Goal: Task Accomplishment & Management: Manage account settings

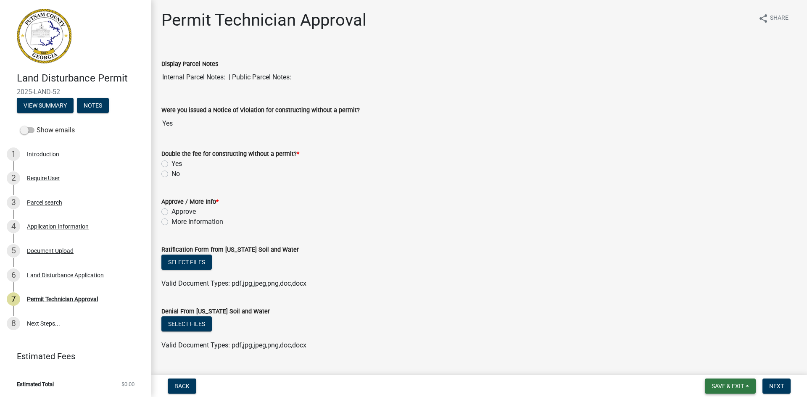
click at [733, 388] on span "Save & Exit" at bounding box center [728, 386] width 32 height 7
click at [733, 366] on button "Save & Exit" at bounding box center [721, 364] width 67 height 20
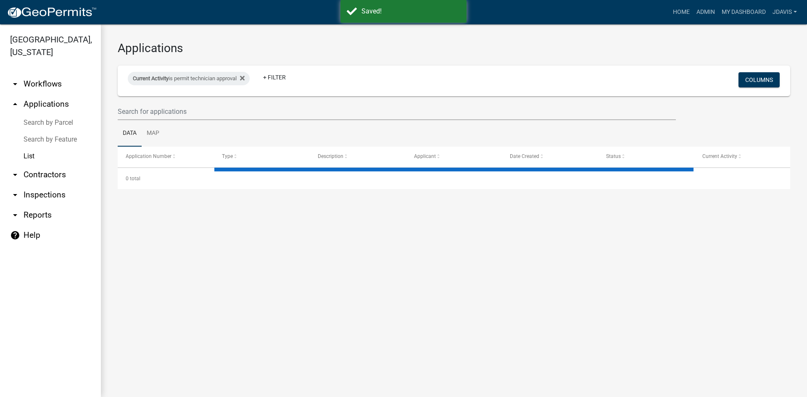
select select "2: 50"
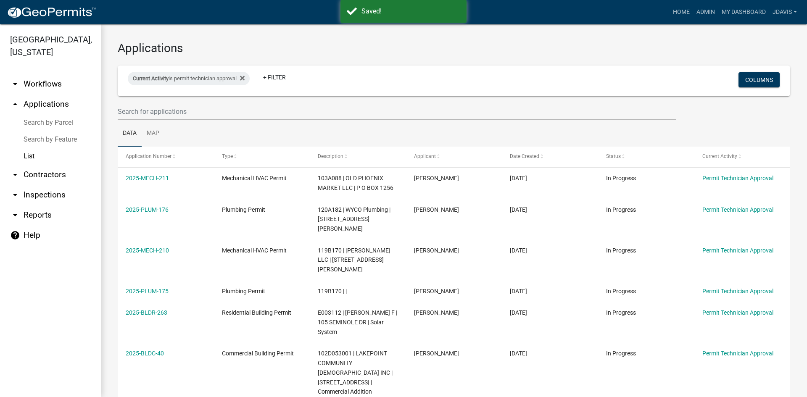
click at [53, 122] on link "Search by Parcel" at bounding box center [50, 122] width 101 height 17
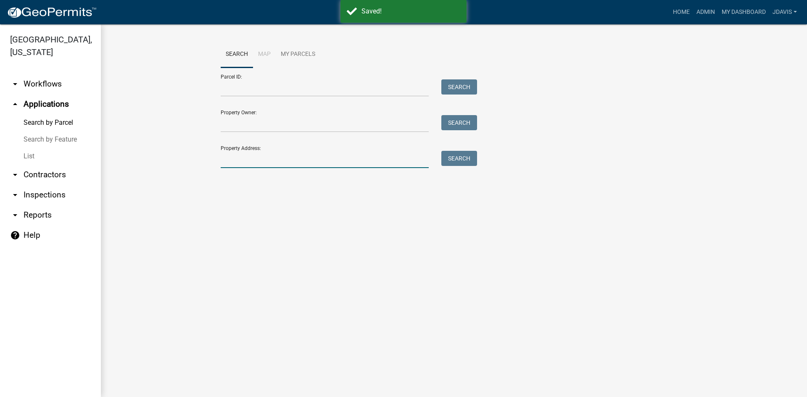
click at [246, 158] on input "Property Address:" at bounding box center [325, 159] width 208 height 17
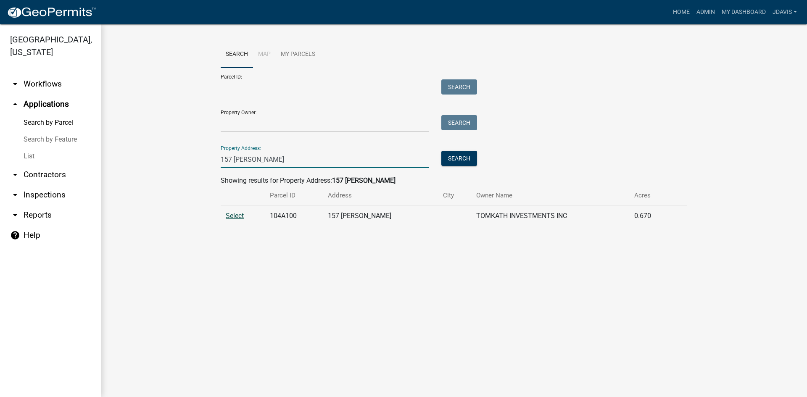
type input "157 [PERSON_NAME]"
click at [242, 217] on span "Select" at bounding box center [235, 216] width 18 height 8
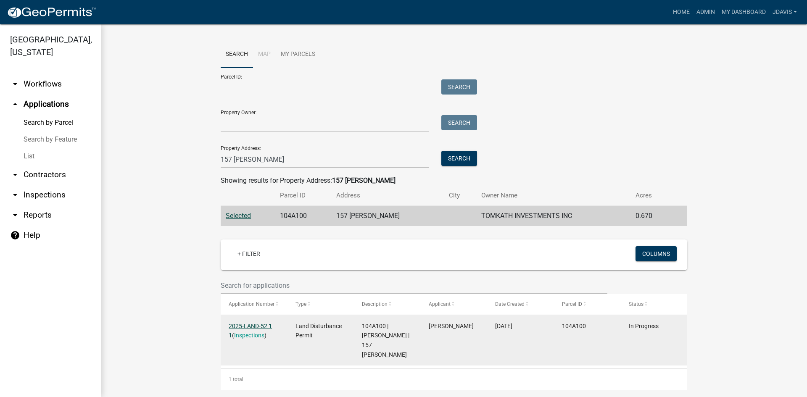
click at [246, 324] on link "2025-LAND-52 1 1" at bounding box center [250, 331] width 43 height 16
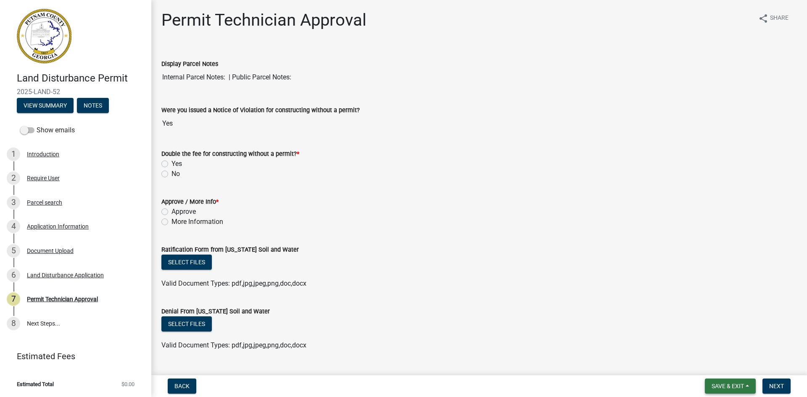
click at [731, 386] on span "Save & Exit" at bounding box center [728, 386] width 32 height 7
click at [72, 274] on div "Land Disturbance Application" at bounding box center [65, 275] width 77 height 6
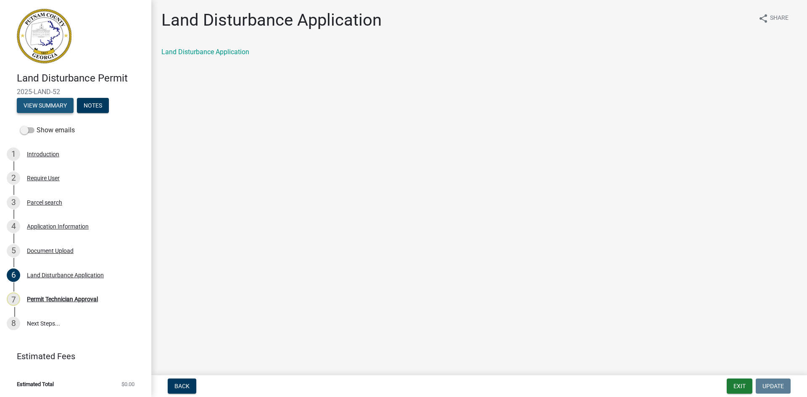
click at [48, 104] on button "View Summary" at bounding box center [45, 105] width 57 height 15
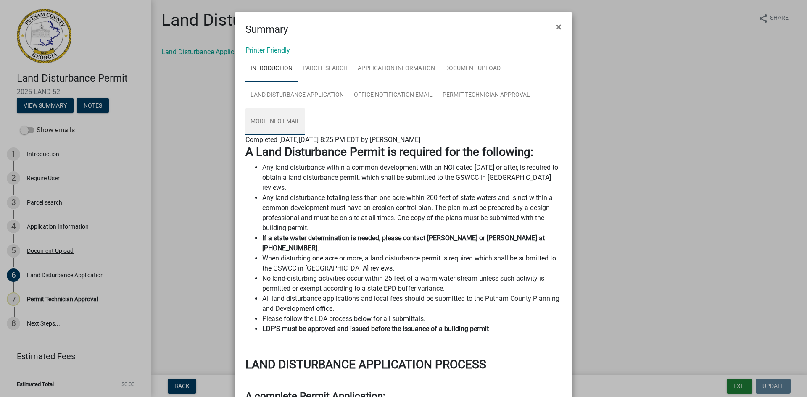
click at [277, 118] on link "More Info Email" at bounding box center [275, 121] width 60 height 27
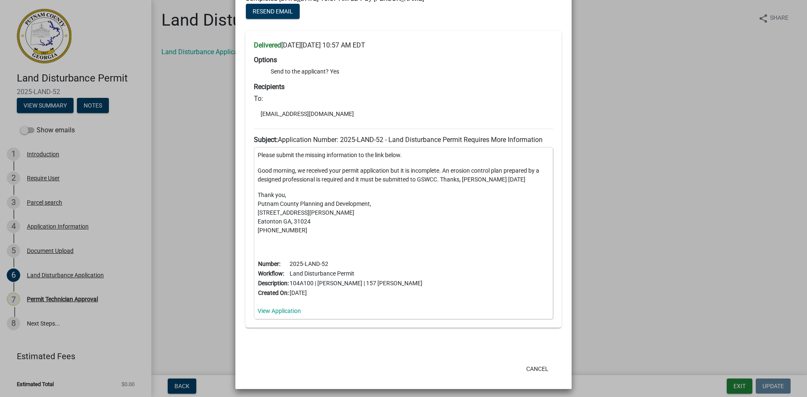
scroll to position [145, 0]
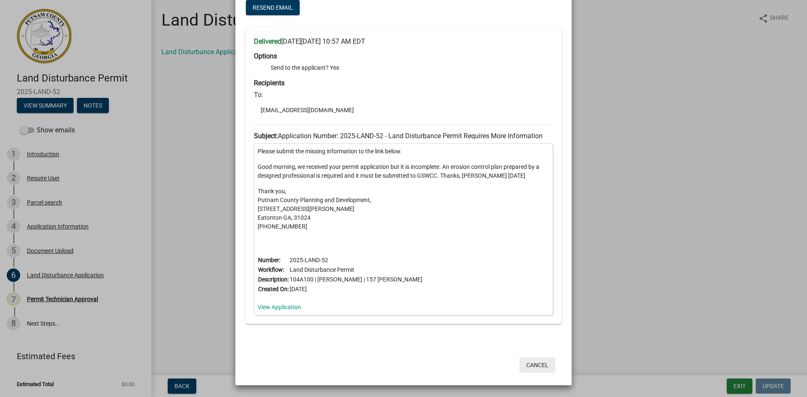
click at [534, 367] on button "Cancel" at bounding box center [537, 365] width 36 height 15
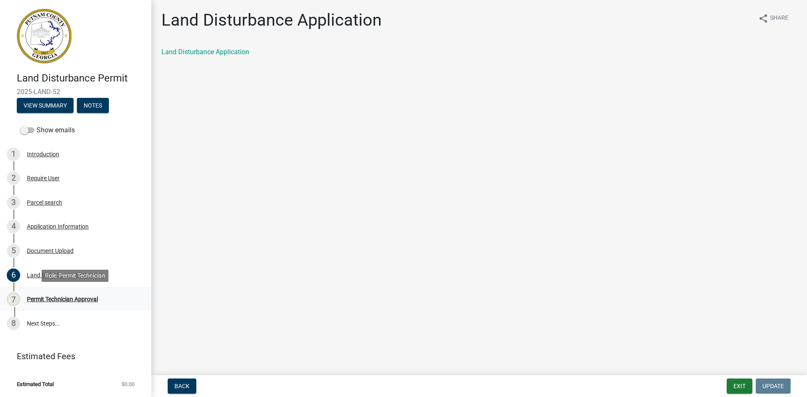
click at [78, 300] on div "Permit Technician Approval" at bounding box center [62, 299] width 71 height 6
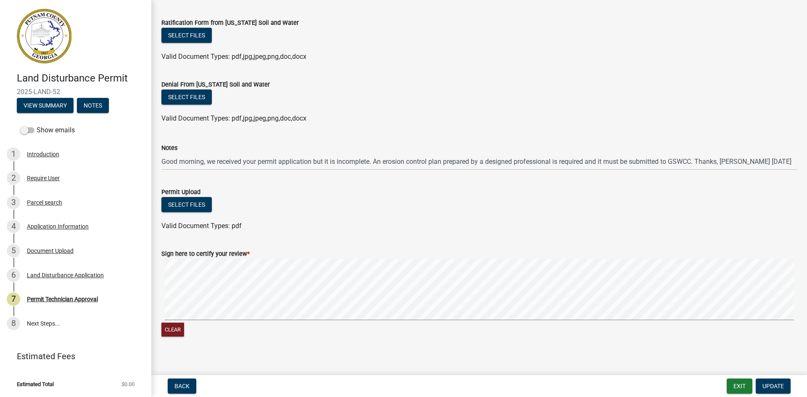
scroll to position [234, 0]
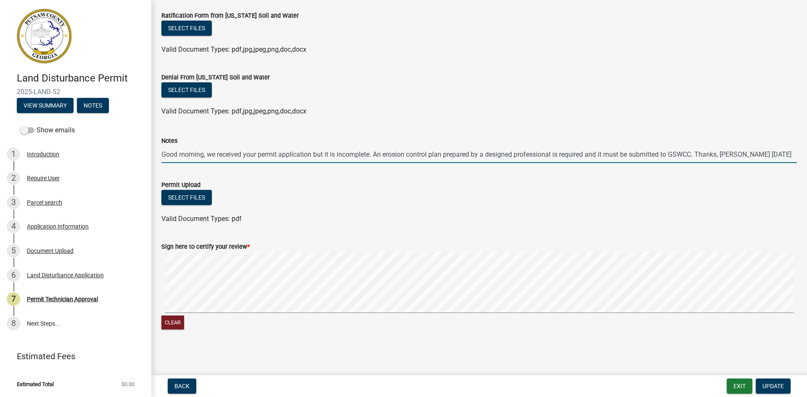
click at [693, 157] on input "Good morning, we received your permit application but it is incomplete. An eros…" at bounding box center [478, 154] width 635 height 17
type input "Good morning, we received your permit application but it is incomplete. An eros…"
click at [772, 383] on span "Update" at bounding box center [772, 386] width 21 height 7
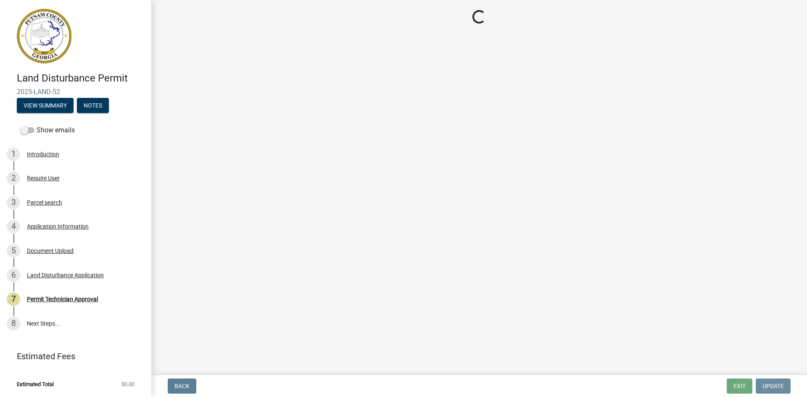
scroll to position [0, 0]
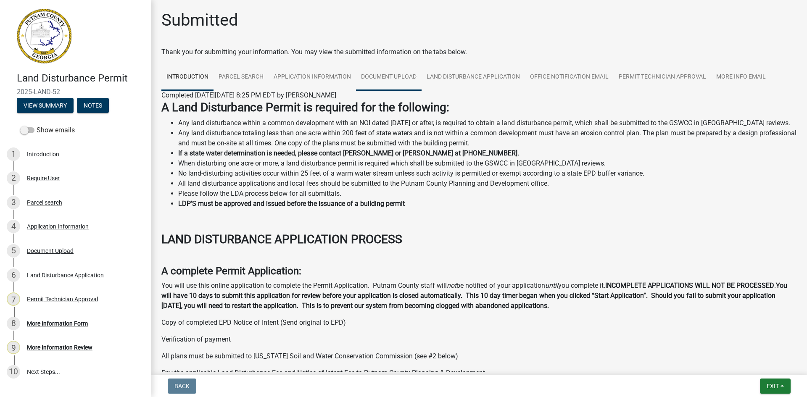
click at [397, 74] on link "Document Upload" at bounding box center [389, 77] width 66 height 27
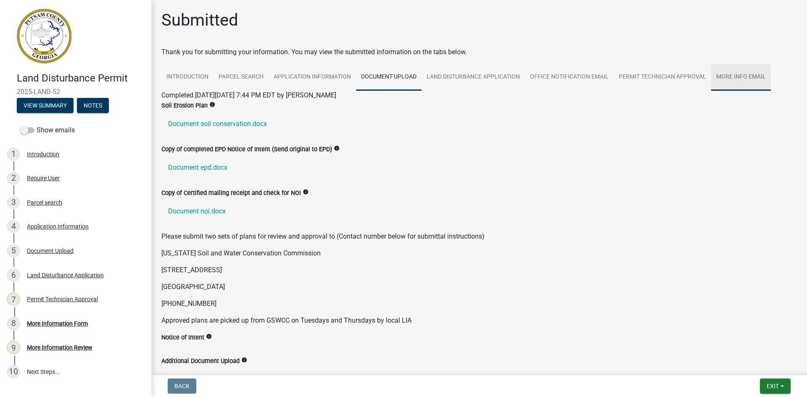
click at [734, 76] on link "More Info Email" at bounding box center [741, 77] width 60 height 27
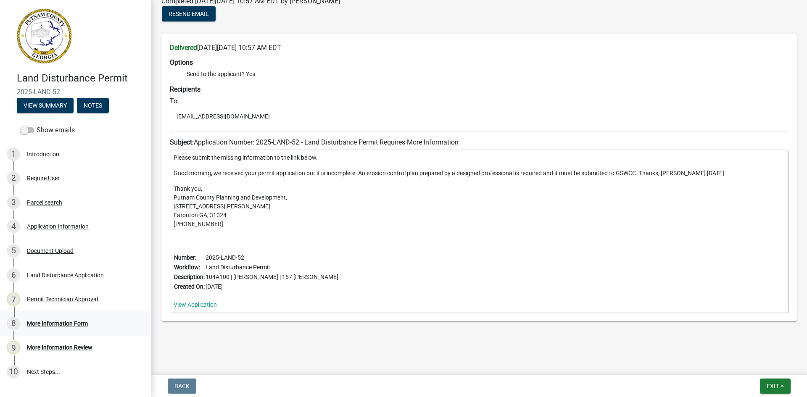
scroll to position [97, 0]
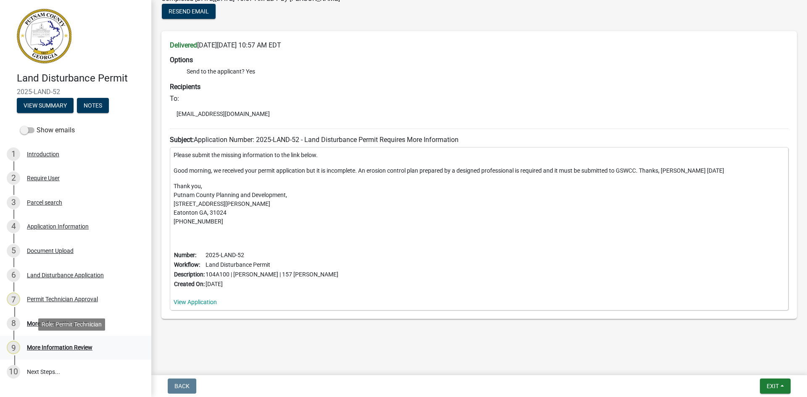
click at [76, 348] on div "More Information Review" at bounding box center [60, 348] width 66 height 6
click at [68, 324] on div "More Information Form" at bounding box center [57, 324] width 61 height 6
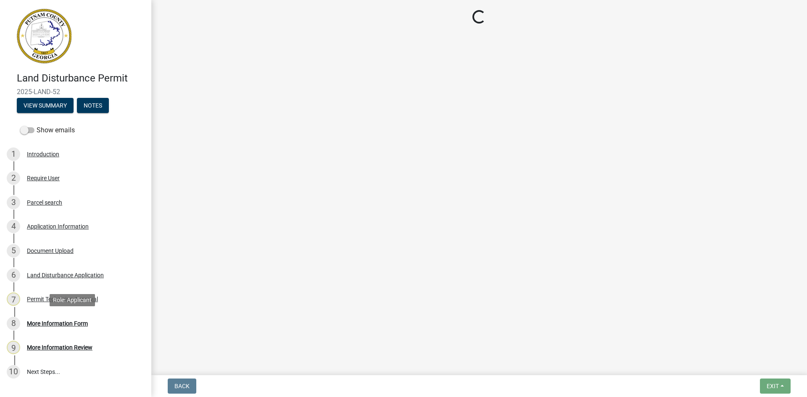
scroll to position [0, 0]
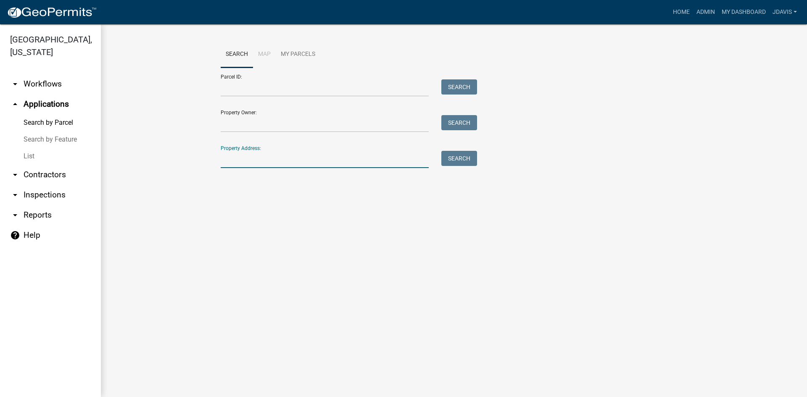
click at [235, 158] on input "Property Address:" at bounding box center [325, 159] width 208 height 17
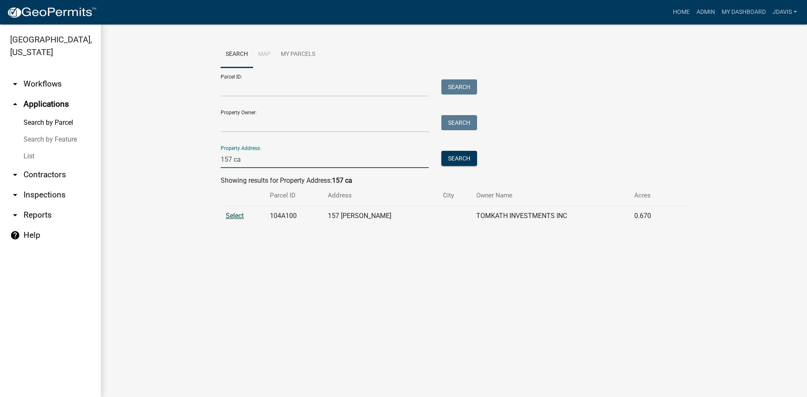
type input "157 ca"
click at [240, 214] on span "Select" at bounding box center [235, 216] width 18 height 8
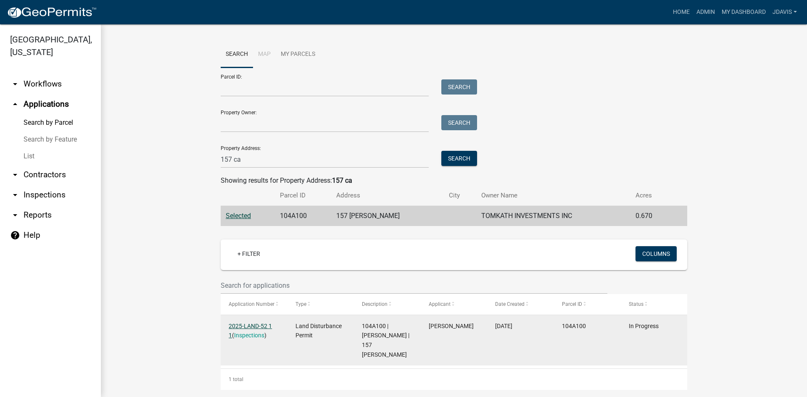
click at [255, 324] on link "2025-LAND-52 1 1" at bounding box center [250, 331] width 43 height 16
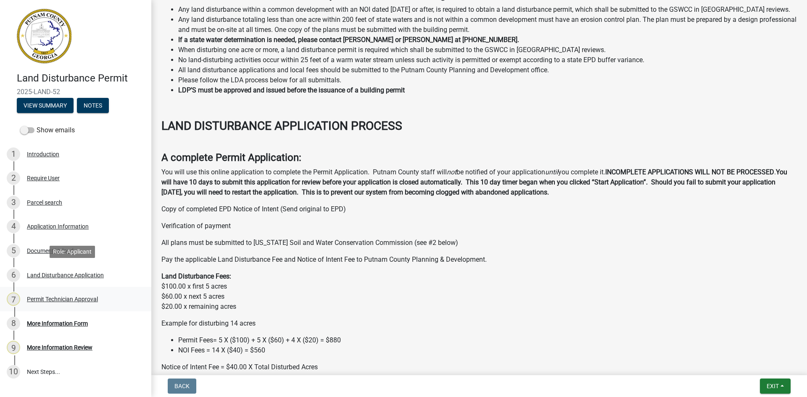
scroll to position [126, 0]
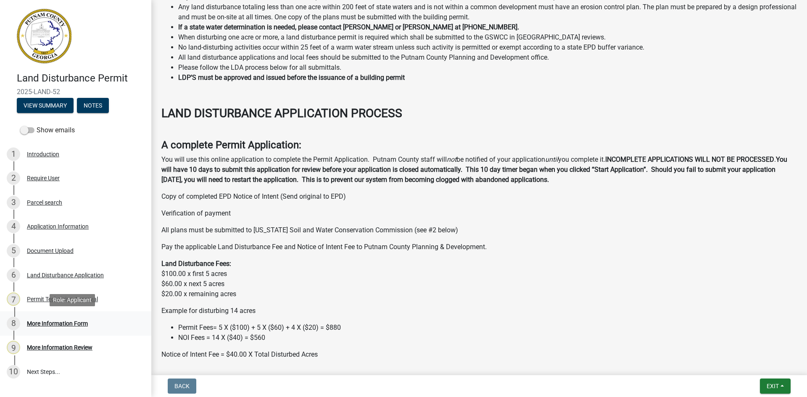
click at [67, 322] on div "More Information Form" at bounding box center [57, 324] width 61 height 6
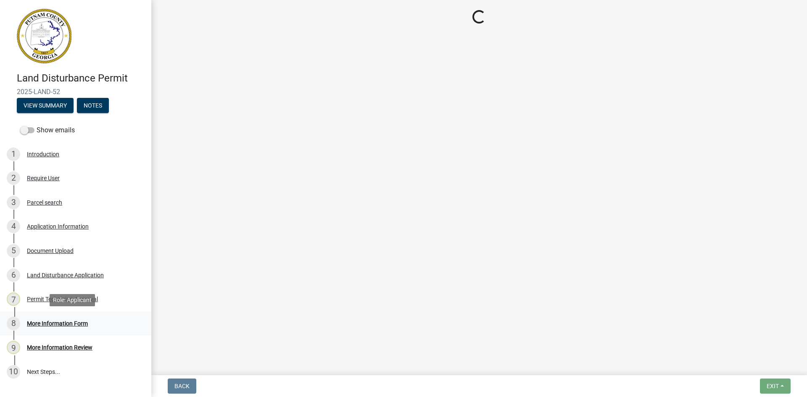
scroll to position [0, 0]
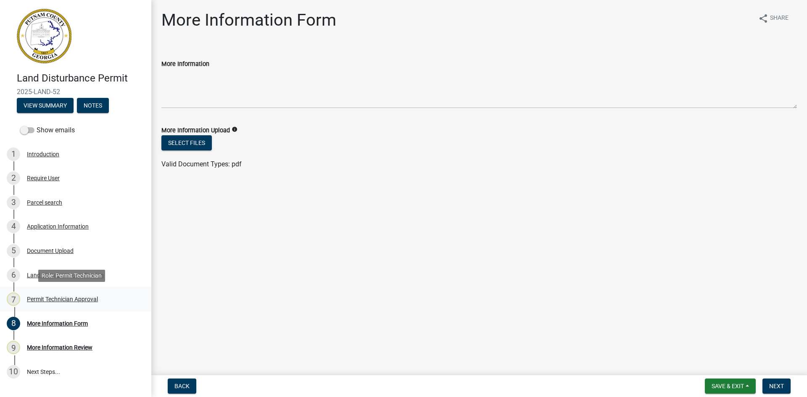
click at [63, 299] on div "Permit Technician Approval" at bounding box center [62, 299] width 71 height 6
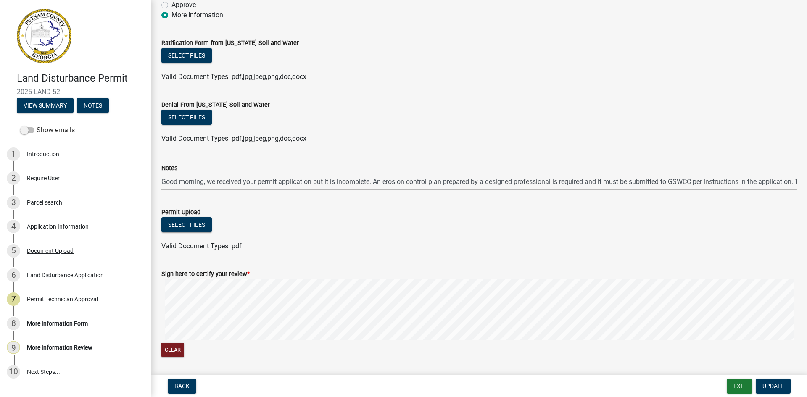
scroll to position [234, 0]
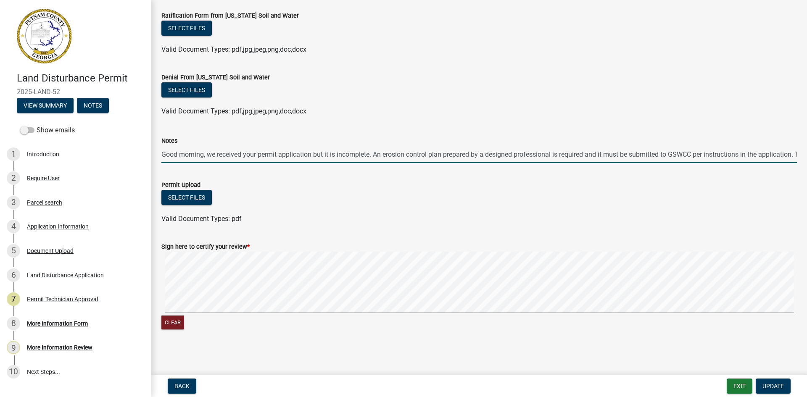
click at [785, 155] on input "Good morning, we received your permit application but it is incomplete. An eros…" at bounding box center [478, 154] width 635 height 17
click at [374, 155] on input "Good morning, we received your permit application but it is incomplete. An eros…" at bounding box center [478, 154] width 635 height 17
drag, startPoint x: 323, startPoint y: 161, endPoint x: 372, endPoint y: 154, distance: 50.0
click at [372, 154] on input "Good morning, we received your permit application but it is incomplete. An eros…" at bounding box center [478, 154] width 635 height 17
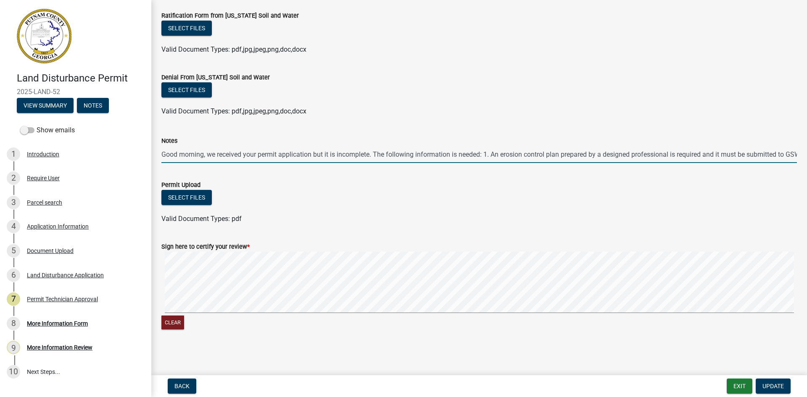
click at [783, 155] on input "Good morning, we received your permit application but it is incomplete. The fol…" at bounding box center [478, 154] width 635 height 17
click at [721, 156] on input "Good morning, we received your permit application but it is incomplete. The fol…" at bounding box center [478, 154] width 635 height 17
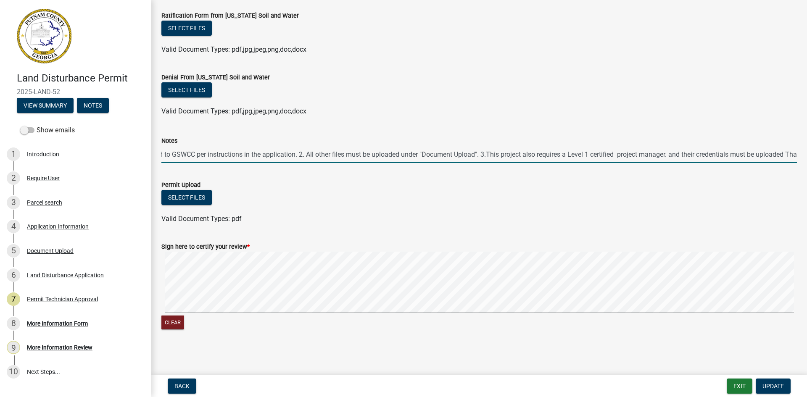
scroll to position [0, 617]
click at [669, 155] on input "Good morning, we received your permit application but it is incomplete. The fol…" at bounding box center [478, 154] width 635 height 17
type input "Good morning, we received your permit application but it is incomplete. The fol…"
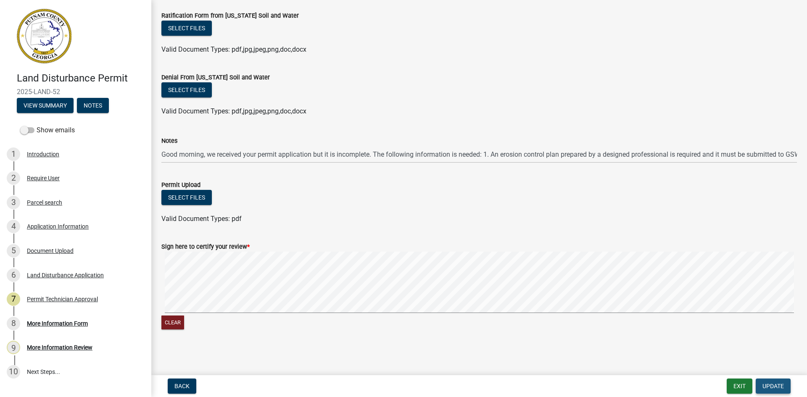
click at [766, 386] on span "Update" at bounding box center [772, 386] width 21 height 7
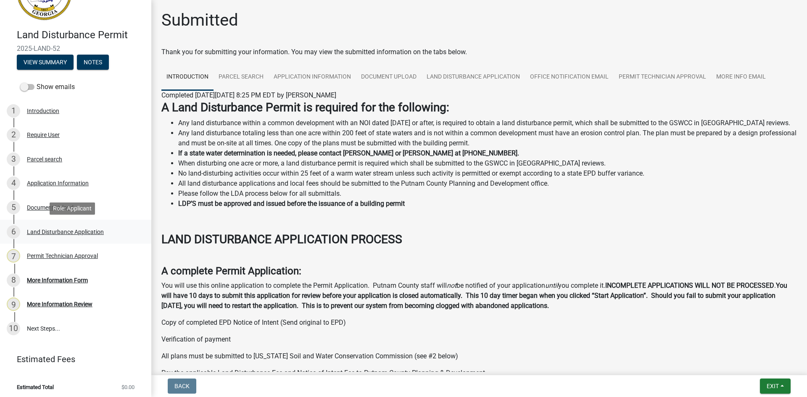
scroll to position [46, 0]
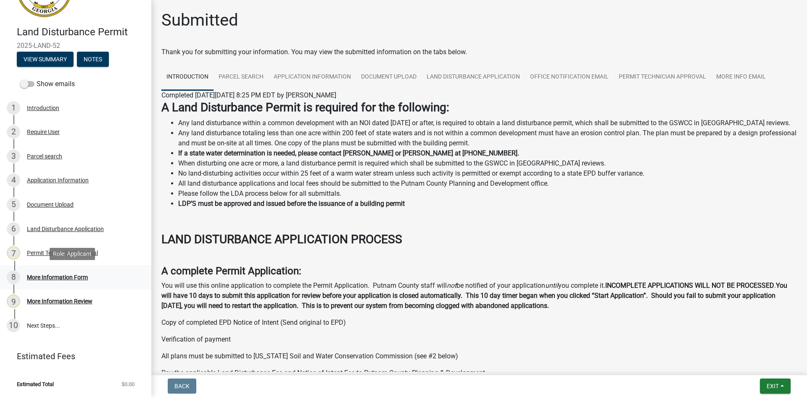
click at [59, 275] on div "More Information Form" at bounding box center [57, 277] width 61 height 6
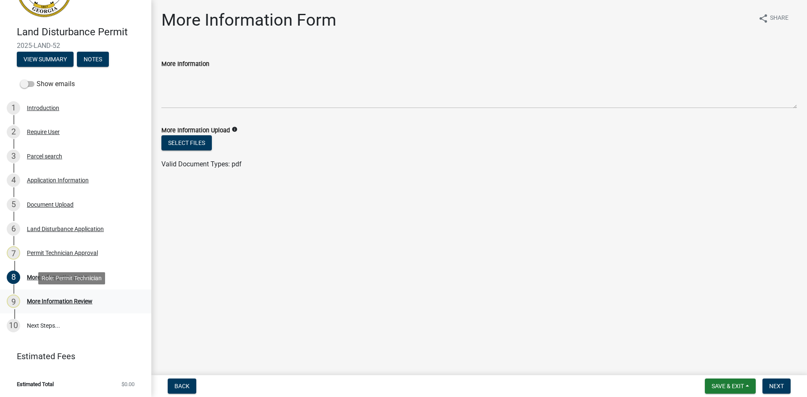
click at [58, 305] on div "9 More Information Review" at bounding box center [72, 301] width 131 height 13
click at [54, 248] on div "7 Permit Technician Approval" at bounding box center [72, 252] width 131 height 13
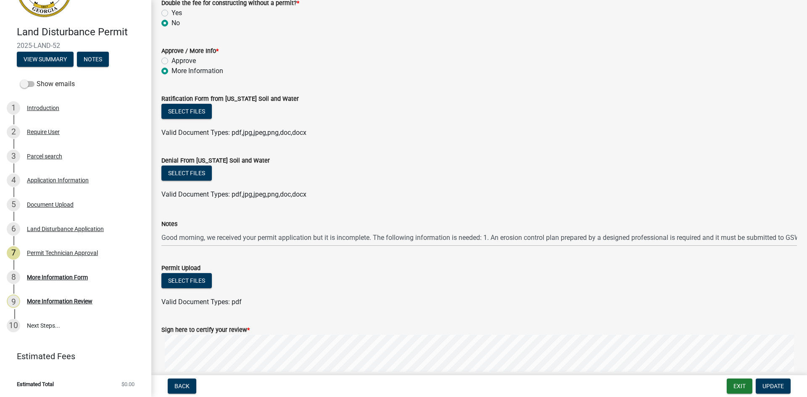
scroll to position [150, 0]
click at [27, 82] on span at bounding box center [27, 84] width 14 height 6
click at [37, 79] on input "Show emails" at bounding box center [37, 79] width 0 height 0
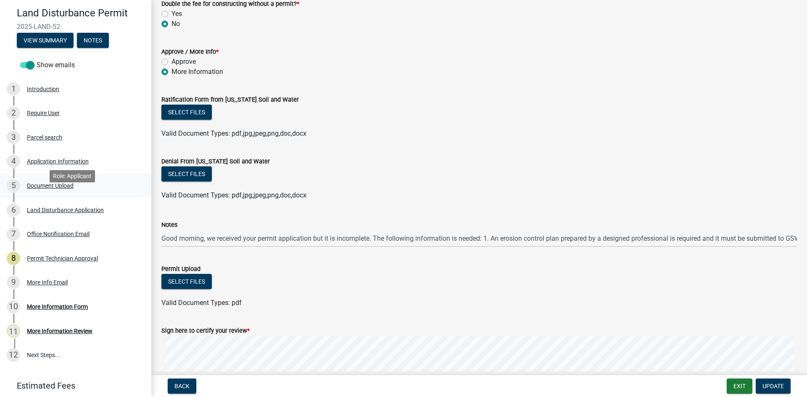
scroll to position [95, 0]
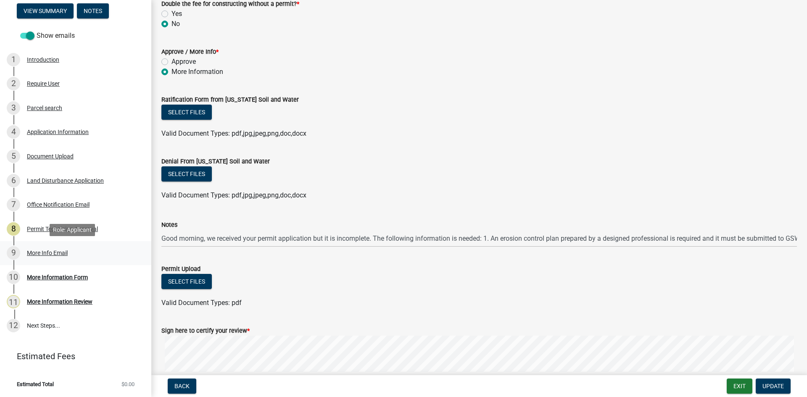
click at [58, 250] on div "More Info Email" at bounding box center [47, 253] width 41 height 6
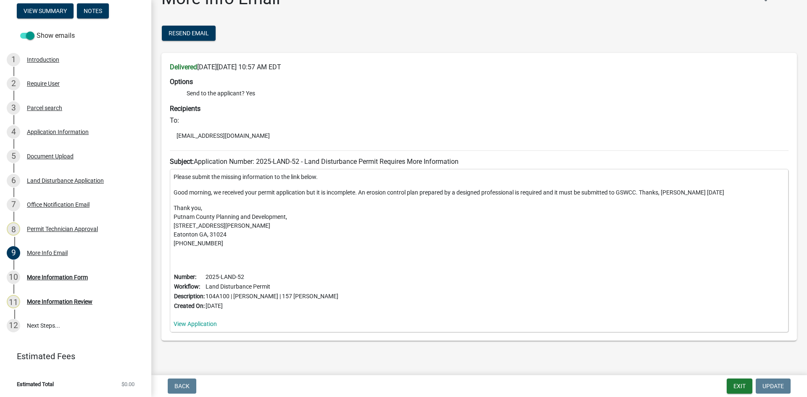
scroll to position [33, 0]
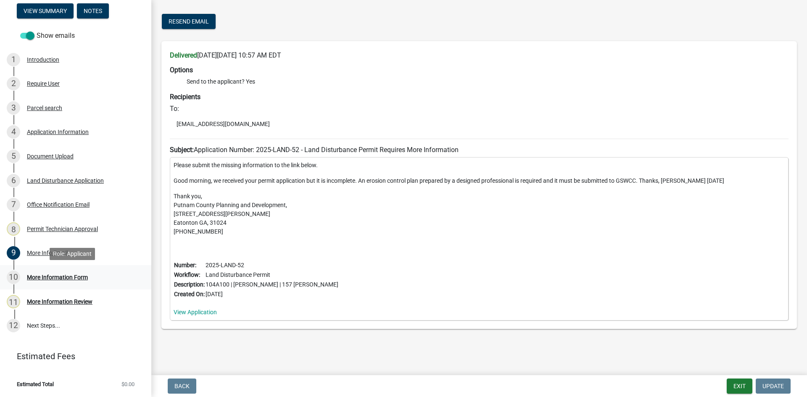
click at [58, 276] on div "More Information Form" at bounding box center [57, 277] width 61 height 6
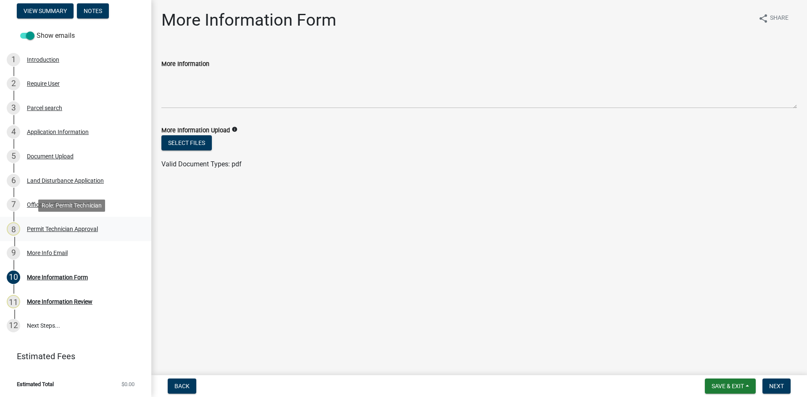
click at [71, 226] on div "Permit Technician Approval" at bounding box center [62, 229] width 71 height 6
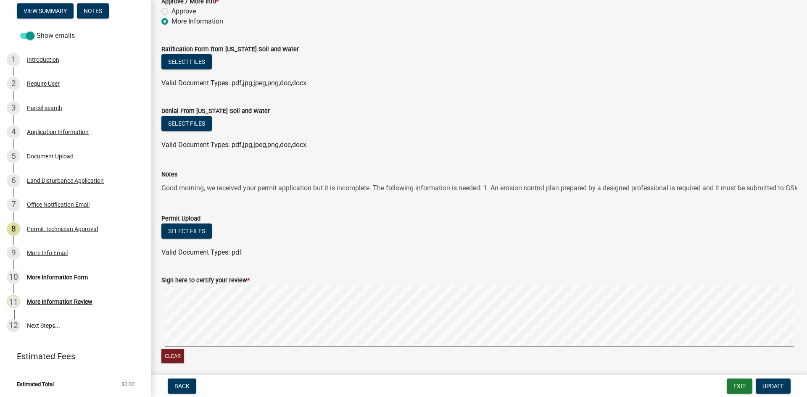
scroll to position [234, 0]
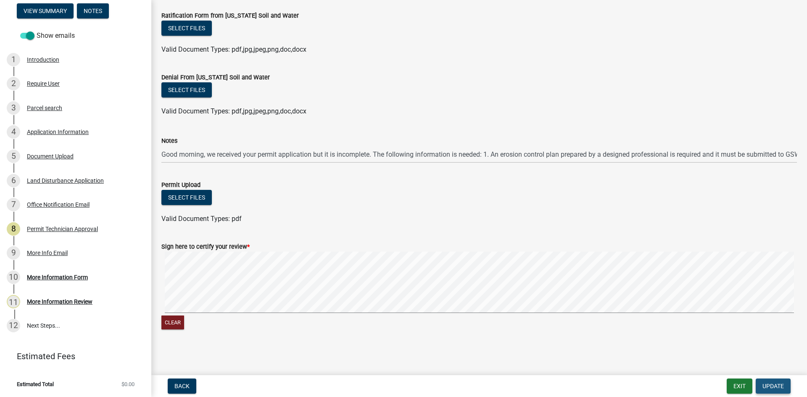
click at [777, 386] on span "Update" at bounding box center [772, 386] width 21 height 7
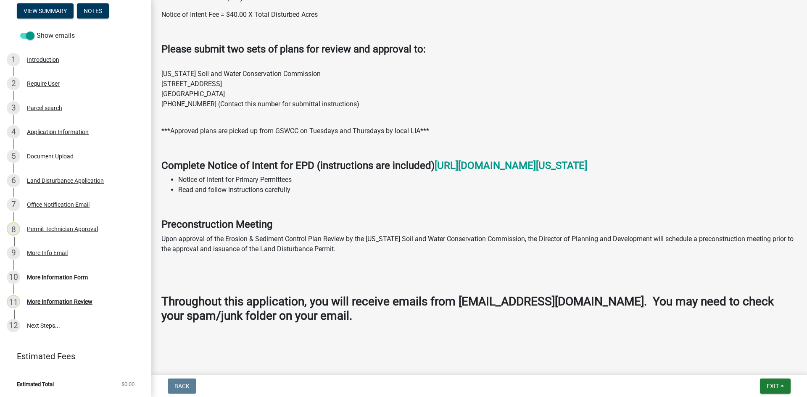
scroll to position [466, 0]
click at [53, 250] on div "More Info Email" at bounding box center [47, 253] width 41 height 6
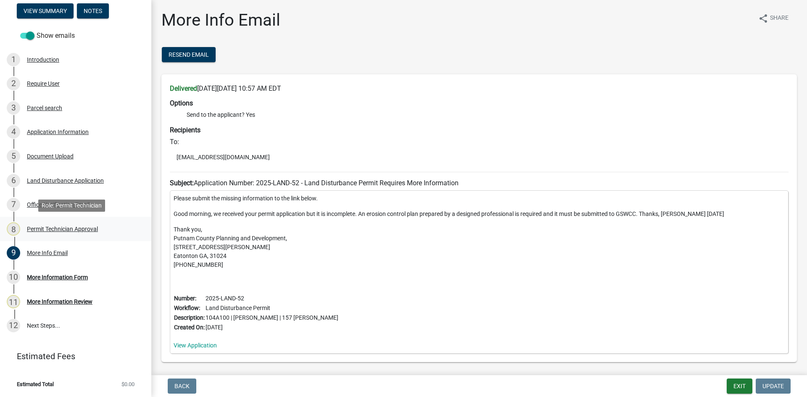
click at [90, 229] on div "Permit Technician Approval" at bounding box center [62, 229] width 71 height 6
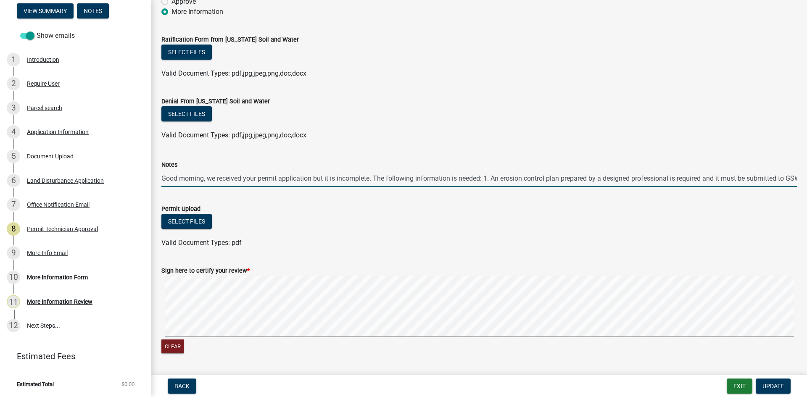
scroll to position [0, 710]
drag, startPoint x: 162, startPoint y: 180, endPoint x: 974, endPoint y: 204, distance: 812.3
click at [806, 204] on html "Internet Explorer does NOT work with GeoPermits. Get a new browser for more sec…" at bounding box center [403, 198] width 807 height 397
click at [69, 252] on div "9 More Info Email" at bounding box center [72, 252] width 131 height 13
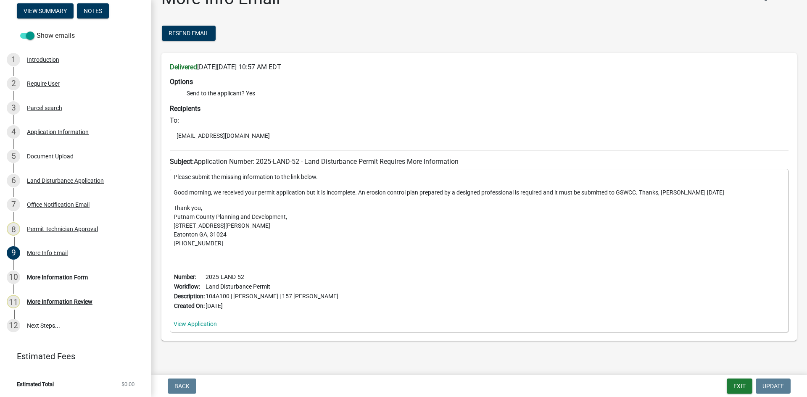
scroll to position [33, 0]
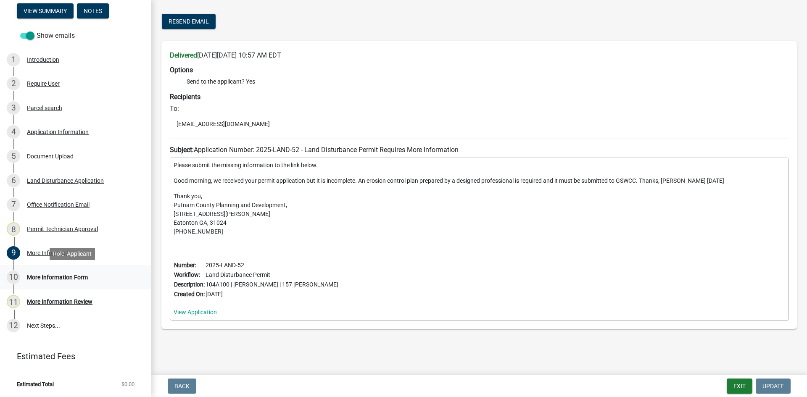
click at [61, 273] on div "10 More Information Form" at bounding box center [72, 277] width 131 height 13
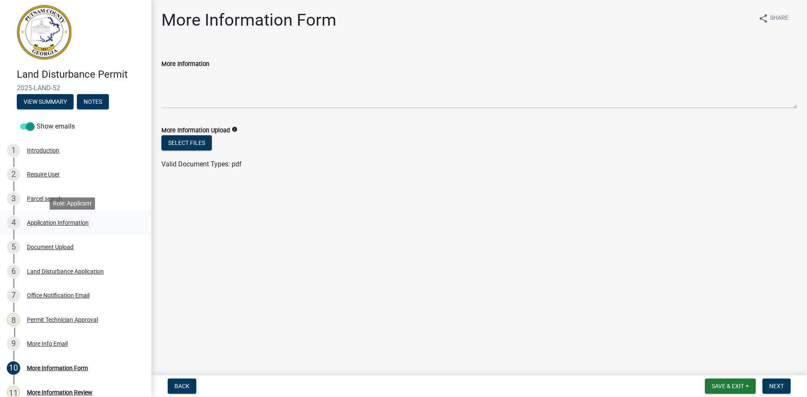
scroll to position [0, 0]
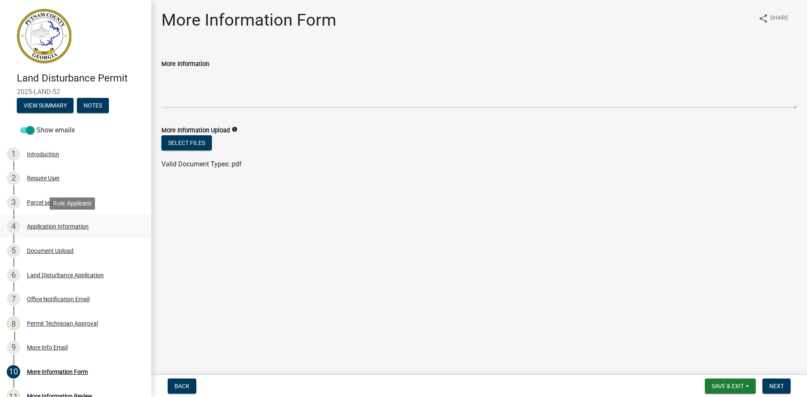
click at [69, 224] on div "Application Information" at bounding box center [58, 227] width 62 height 6
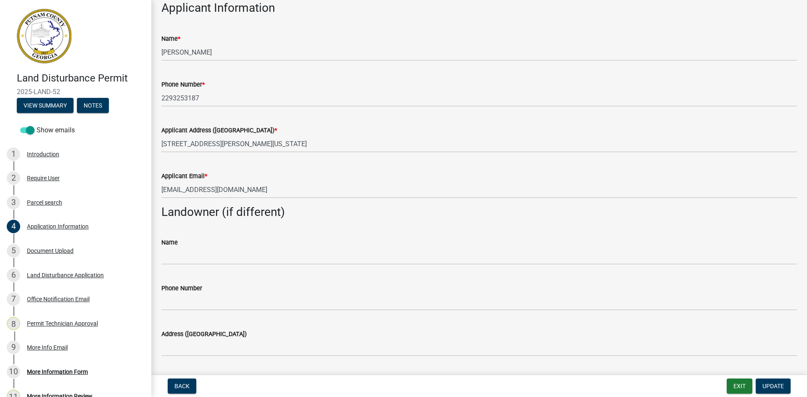
scroll to position [336, 0]
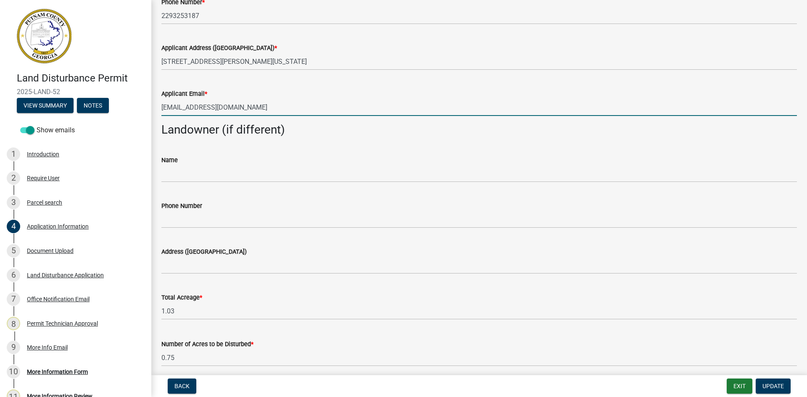
drag, startPoint x: 162, startPoint y: 108, endPoint x: 258, endPoint y: 110, distance: 96.3
click at [258, 110] on input "[EMAIL_ADDRESS][DOMAIN_NAME]" at bounding box center [478, 107] width 635 height 17
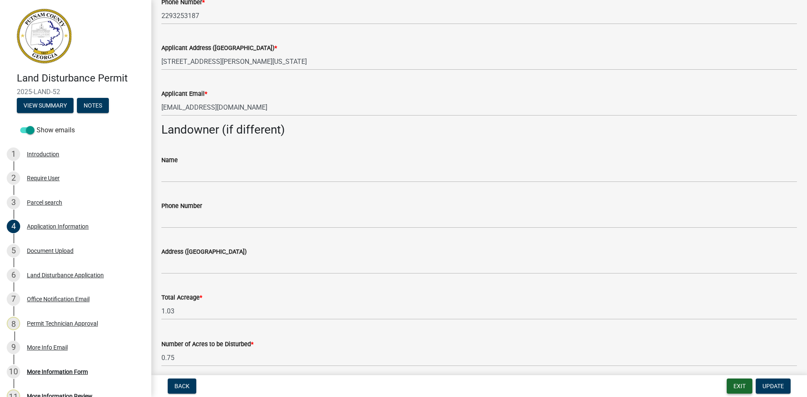
click at [742, 389] on button "Exit" at bounding box center [740, 386] width 26 height 15
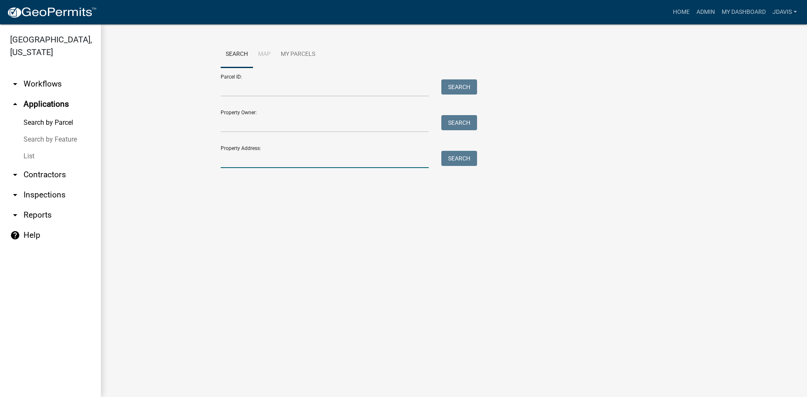
click at [257, 158] on input "Property Address:" at bounding box center [325, 159] width 208 height 17
type input "2"
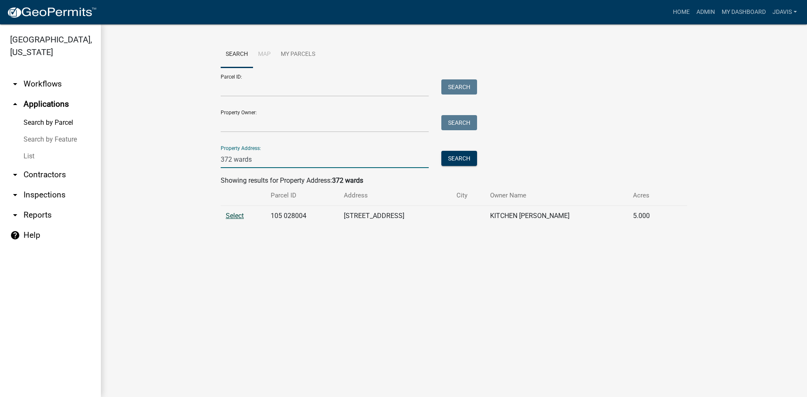
type input "372 wards"
click at [232, 217] on span "Select" at bounding box center [235, 216] width 18 height 8
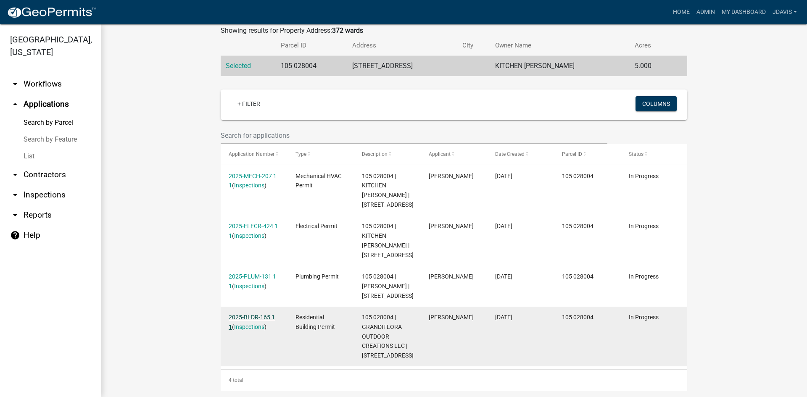
scroll to position [170, 0]
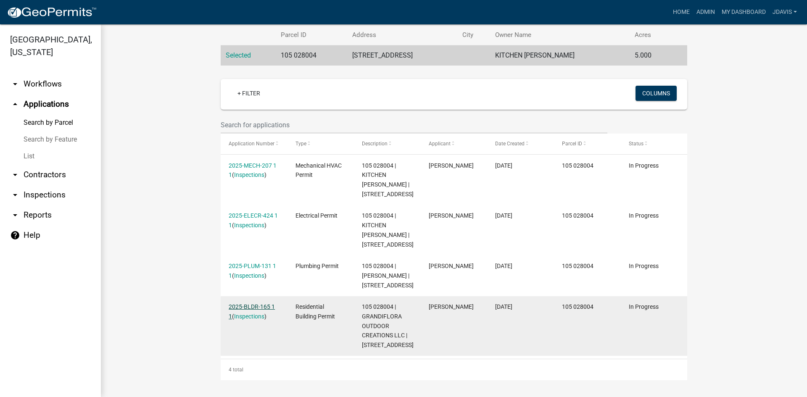
click at [253, 303] on link "2025-BLDR-165 1 1" at bounding box center [252, 311] width 46 height 16
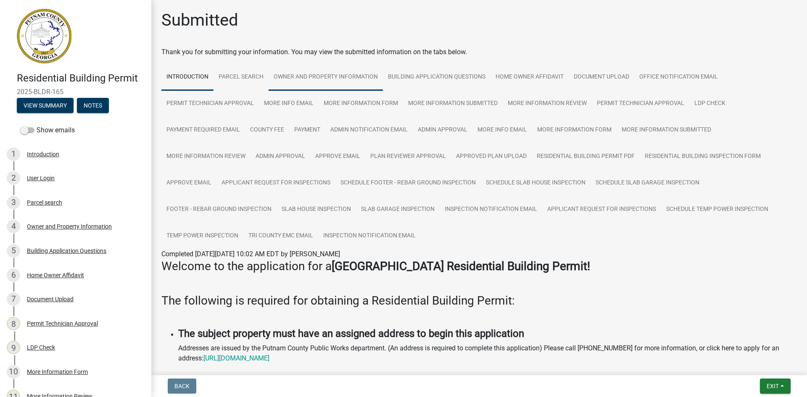
click at [341, 84] on link "Owner and Property Information" at bounding box center [326, 77] width 114 height 27
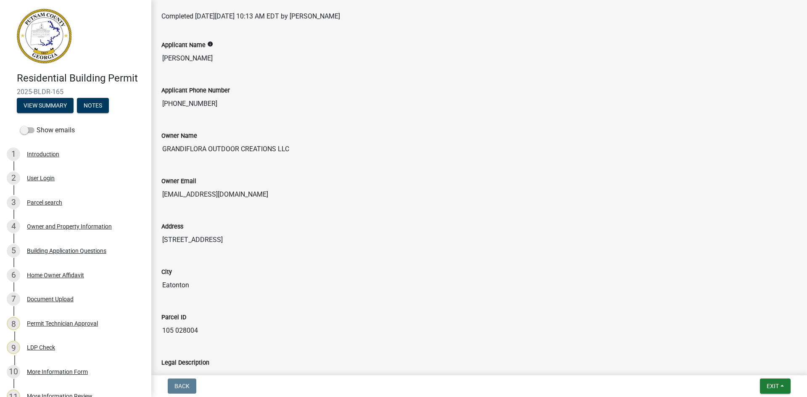
scroll to position [252, 0]
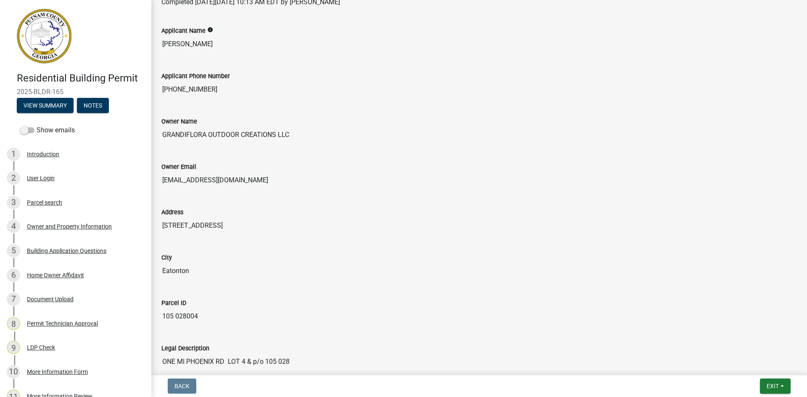
drag, startPoint x: 163, startPoint y: 181, endPoint x: 266, endPoint y: 189, distance: 102.9
click at [266, 189] on div "Owner Email [EMAIL_ADDRESS][DOMAIN_NAME]" at bounding box center [479, 172] width 648 height 45
